Goal: Task Accomplishment & Management: Manage account settings

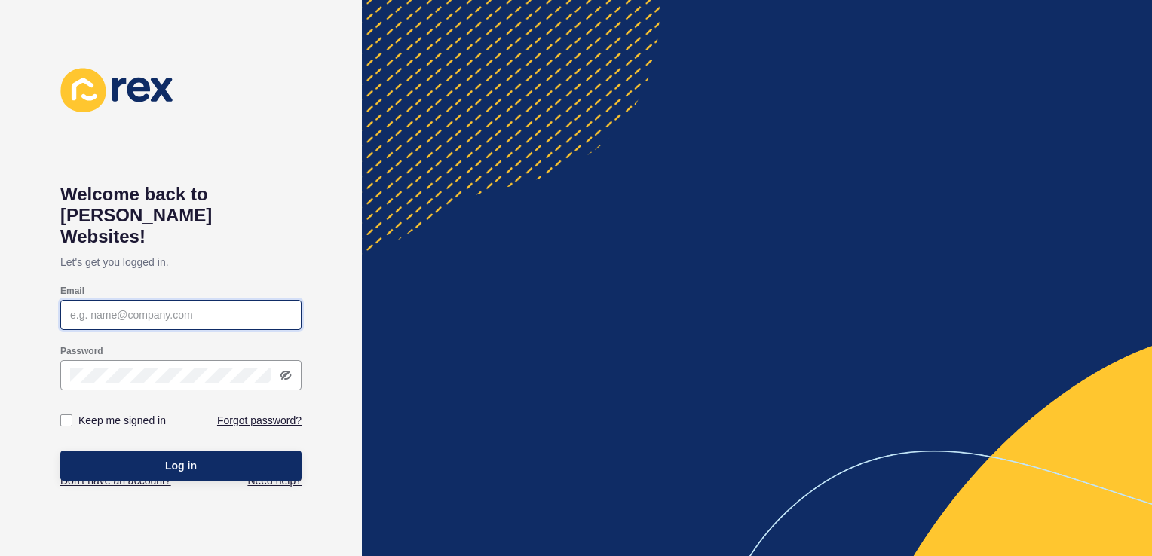
click at [161, 308] on input "Email" at bounding box center [181, 315] width 222 height 15
type input "[EMAIL_ADDRESS][DOMAIN_NAME]"
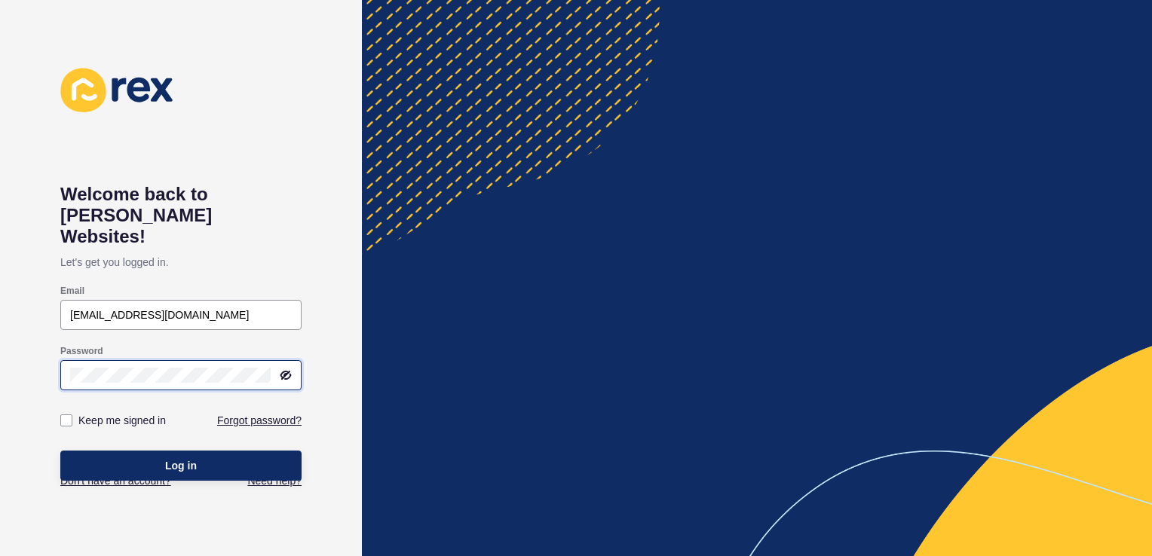
click at [60, 451] on button "Log in" at bounding box center [180, 466] width 241 height 30
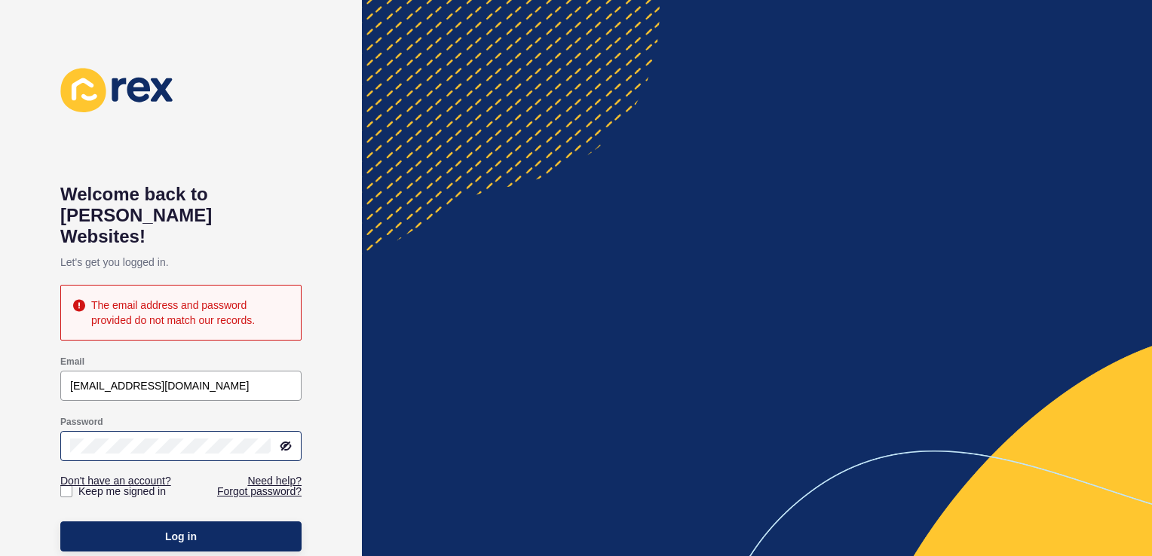
click at [280, 440] on icon at bounding box center [286, 446] width 12 height 12
click at [270, 484] on link "Forgot password?" at bounding box center [259, 491] width 84 height 15
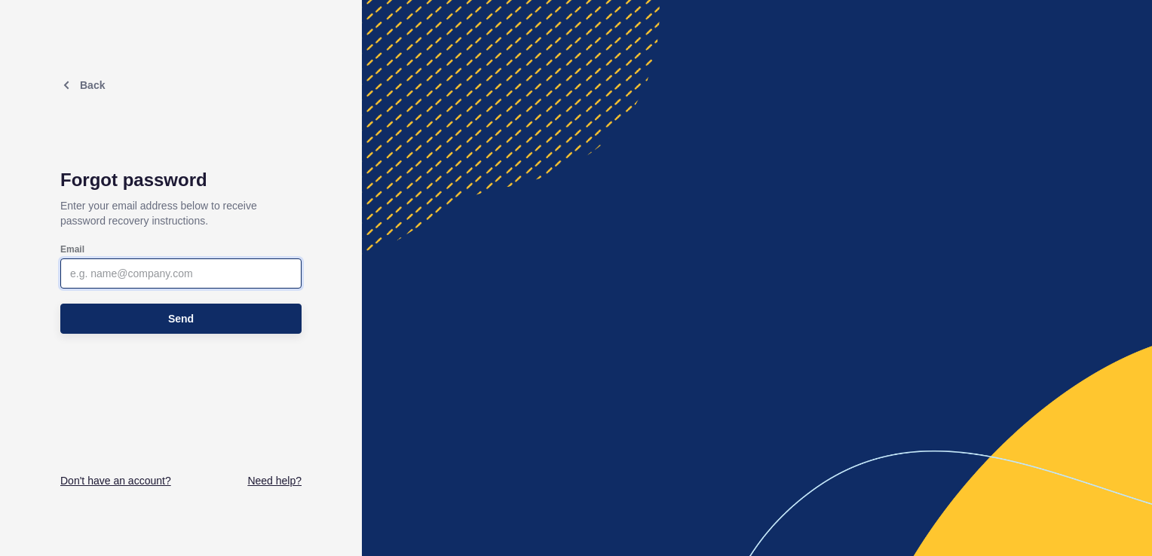
click at [153, 277] on input "Email" at bounding box center [181, 273] width 222 height 15
click at [99, 267] on input "Email" at bounding box center [181, 273] width 222 height 15
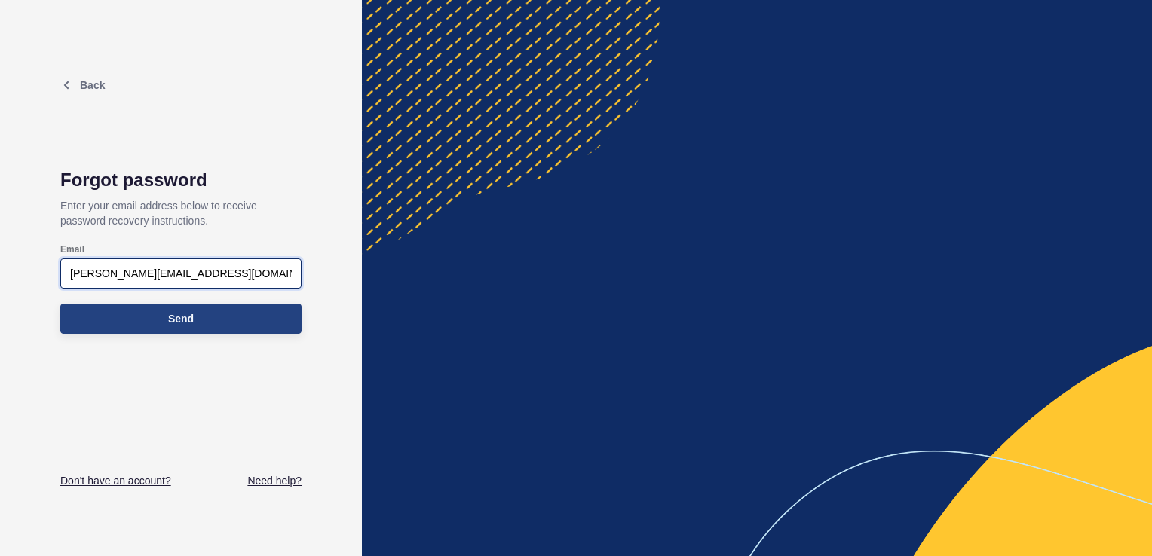
type input "[PERSON_NAME][EMAIL_ADDRESS][DOMAIN_NAME]"
click at [207, 316] on button "Send" at bounding box center [180, 319] width 241 height 30
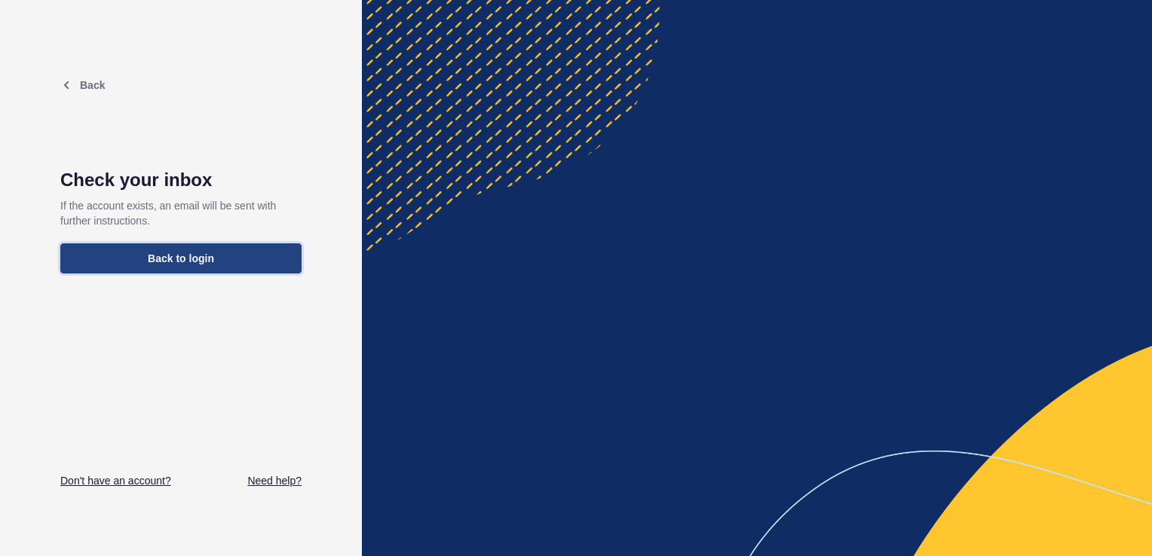
click at [207, 251] on span "Back to login" at bounding box center [181, 258] width 66 height 15
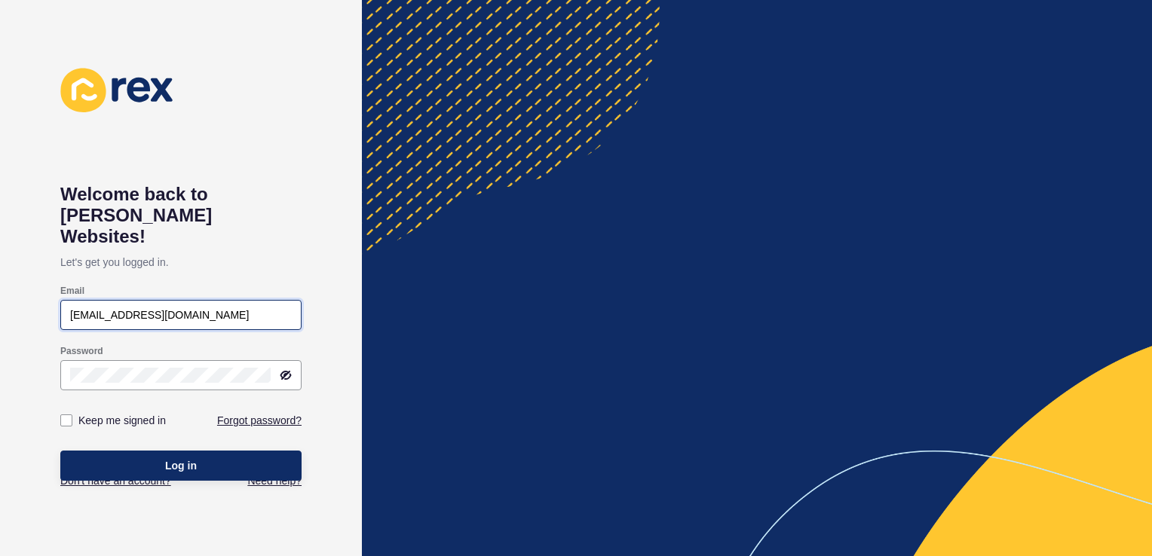
click at [96, 308] on input "[EMAIL_ADDRESS][DOMAIN_NAME]" at bounding box center [181, 315] width 222 height 15
click at [106, 308] on input "[EMAIL_ADDRESS][DOMAIN_NAME]" at bounding box center [181, 315] width 222 height 15
click at [286, 369] on icon at bounding box center [286, 375] width 12 height 12
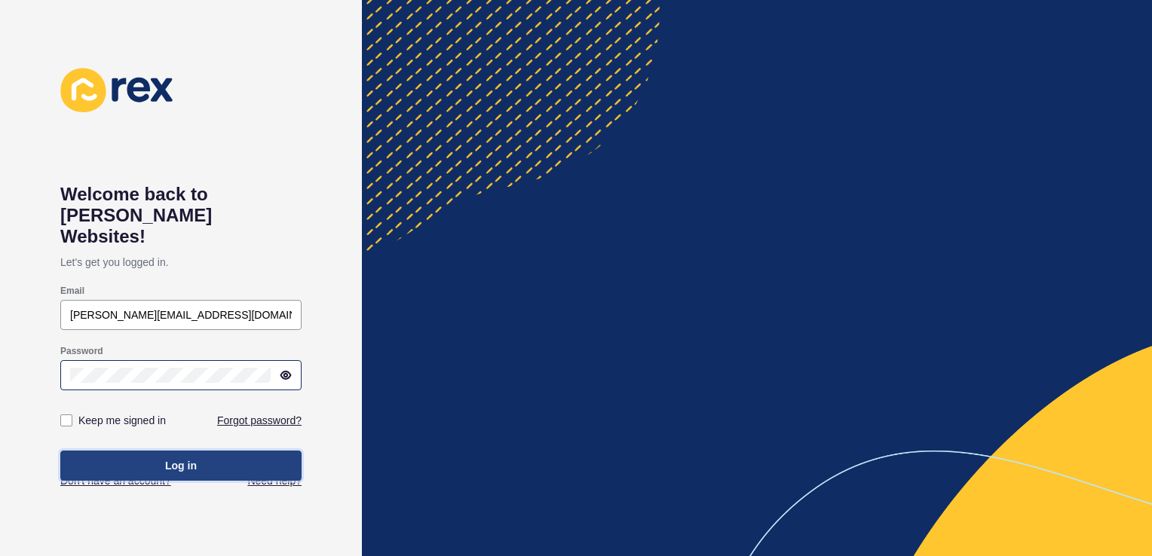
click at [160, 451] on button "Log in" at bounding box center [180, 466] width 241 height 30
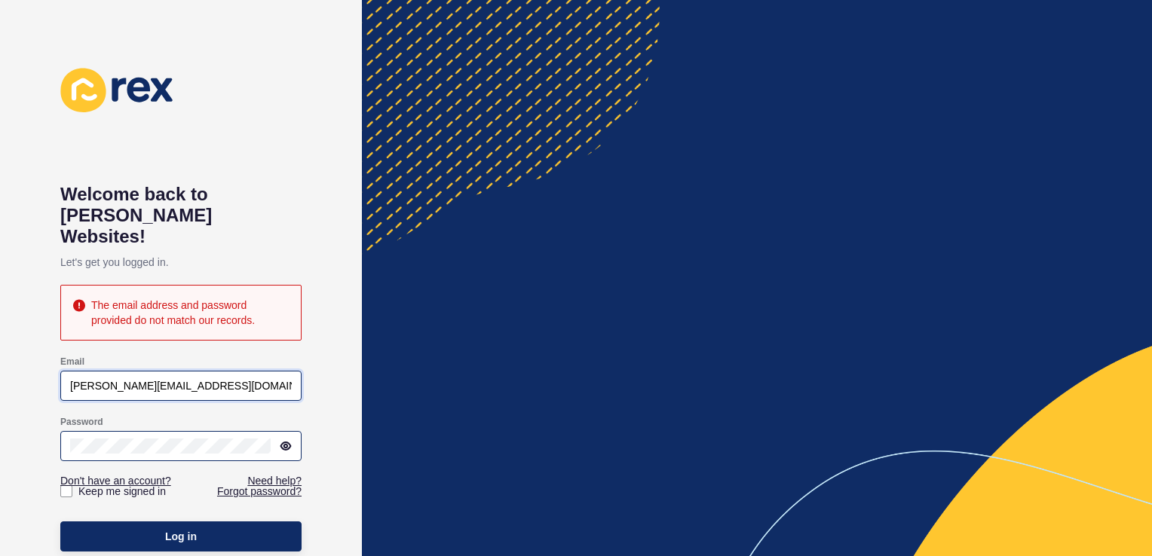
click at [107, 378] on input "[PERSON_NAME][EMAIL_ADDRESS][DOMAIN_NAME]" at bounding box center [181, 385] width 222 height 15
type input "[EMAIL_ADDRESS][DOMAIN_NAME]"
click at [160, 356] on div "Email" at bounding box center [180, 362] width 241 height 12
click at [241, 484] on link "Forgot password?" at bounding box center [259, 491] width 84 height 15
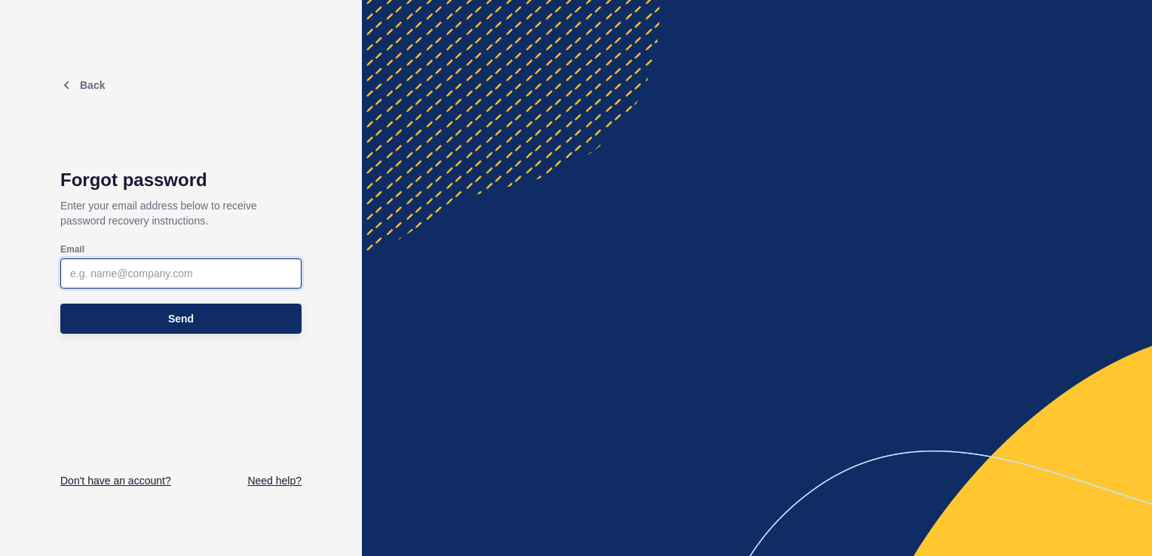
click at [87, 279] on input "Email" at bounding box center [181, 273] width 222 height 15
type input "[EMAIL_ADDRESS][DOMAIN_NAME]"
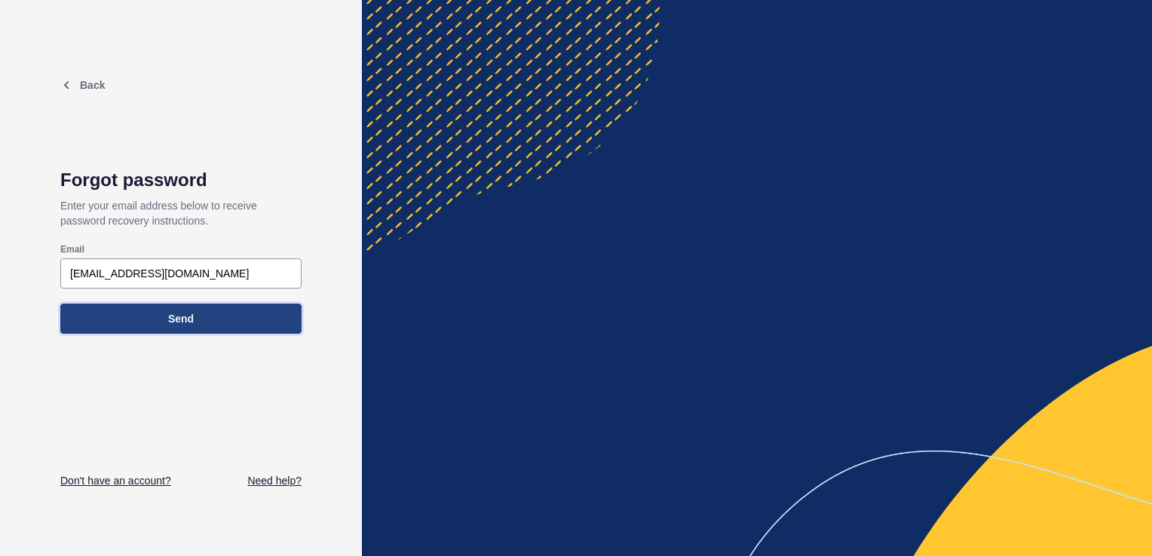
click at [208, 318] on button "Send" at bounding box center [180, 319] width 241 height 30
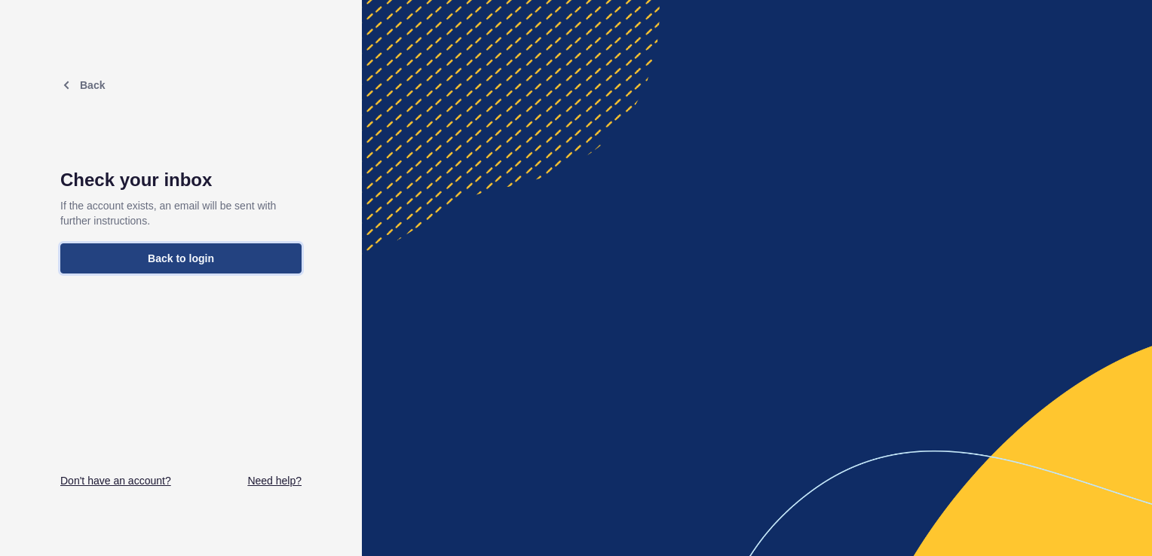
click at [197, 258] on span "Back to login" at bounding box center [181, 258] width 66 height 15
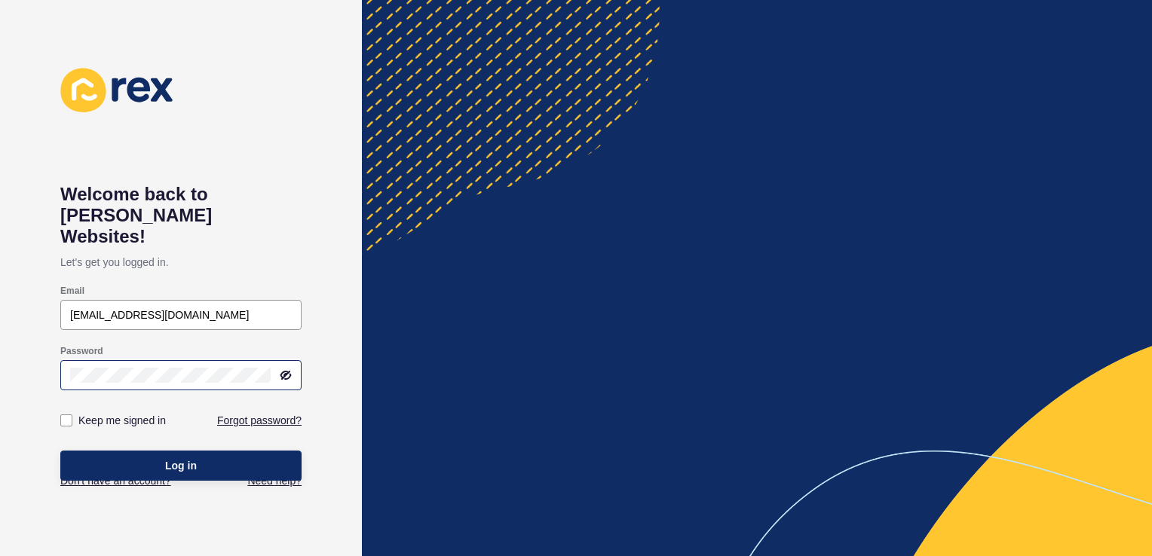
click at [291, 369] on icon at bounding box center [286, 375] width 12 height 12
click at [0, 353] on html "Welcome back to [PERSON_NAME] Websites! Let's get you logged in. Email [EMAIL_A…" at bounding box center [576, 278] width 1152 height 556
click at [72, 452] on button "Log in" at bounding box center [180, 466] width 241 height 30
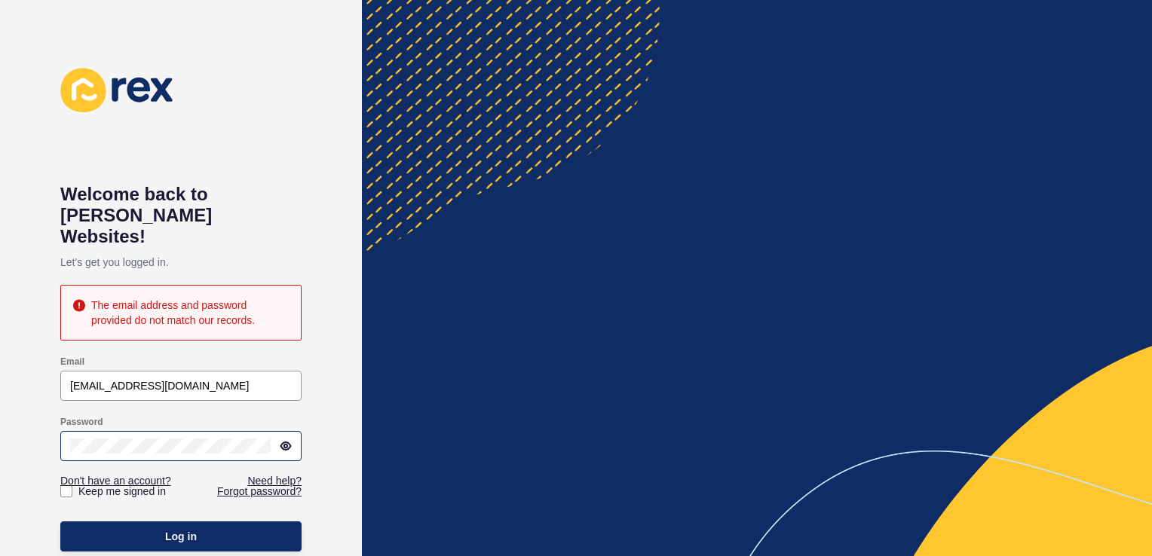
click at [285, 440] on icon at bounding box center [286, 446] width 12 height 12
click at [0, 421] on html "Welcome back to [PERSON_NAME] Websites! Let's get you logged in. The email addr…" at bounding box center [576, 278] width 1152 height 556
click at [60, 522] on button "Log in" at bounding box center [180, 537] width 241 height 30
click at [251, 356] on div "Email" at bounding box center [180, 362] width 241 height 12
click at [106, 378] on input "[EMAIL_ADDRESS][DOMAIN_NAME]" at bounding box center [181, 385] width 222 height 15
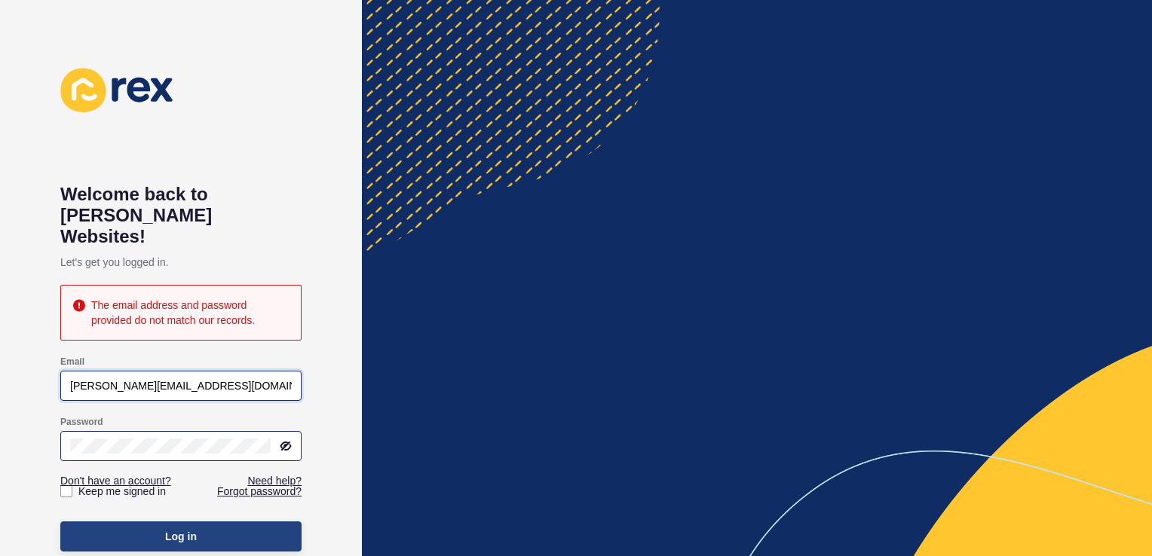
type input "[PERSON_NAME][EMAIL_ADDRESS][DOMAIN_NAME]"
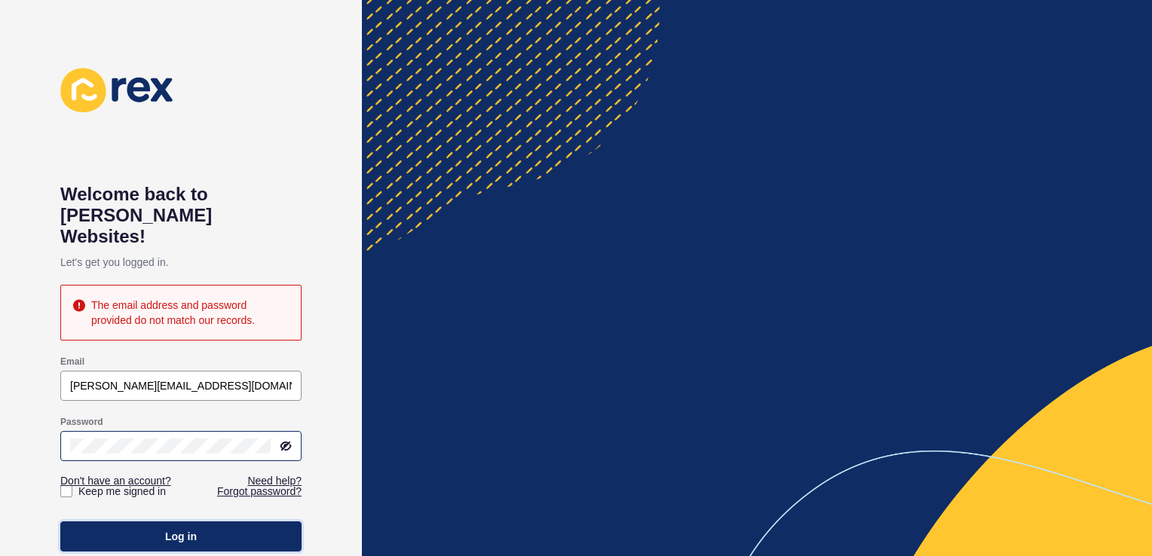
click at [151, 522] on button "Log in" at bounding box center [180, 537] width 241 height 30
click at [213, 157] on div "Welcome back to [PERSON_NAME] Websites! Let's get you logged in. The email addr…" at bounding box center [180, 278] width 241 height 421
click at [276, 478] on link "Need help?" at bounding box center [274, 480] width 54 height 15
drag, startPoint x: 256, startPoint y: 0, endPoint x: 442, endPoint y: 369, distance: 413.6
click at [442, 369] on div at bounding box center [757, 278] width 790 height 556
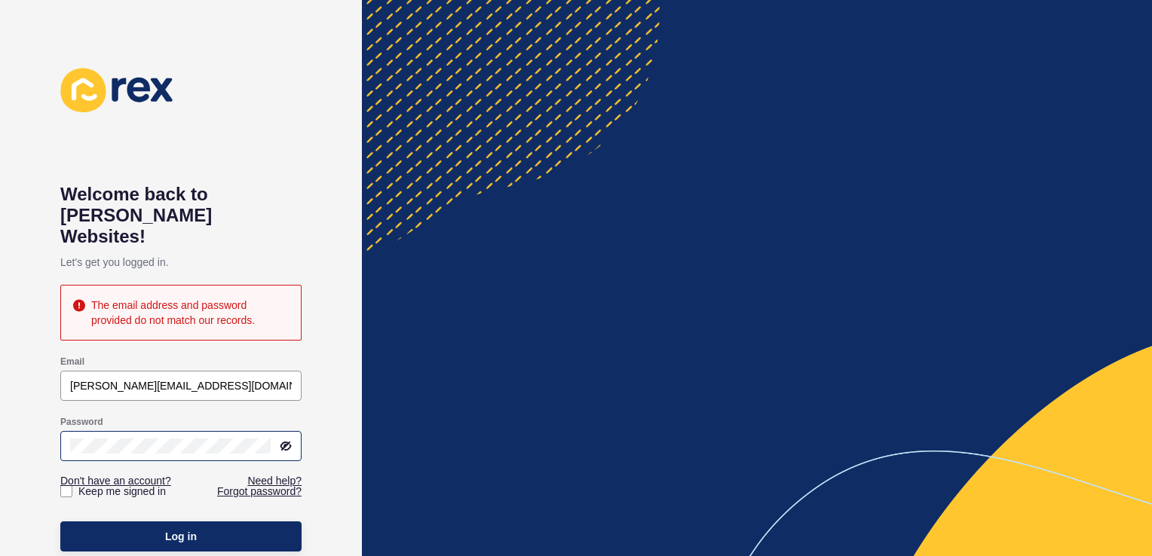
drag, startPoint x: 971, startPoint y: 193, endPoint x: 916, endPoint y: 119, distance: 91.7
click at [949, 178] on div at bounding box center [757, 278] width 790 height 556
click at [271, 140] on div "Welcome back to [PERSON_NAME] Websites! Let's get you logged in. The email addr…" at bounding box center [180, 278] width 241 height 421
